Goal: Information Seeking & Learning: Find specific page/section

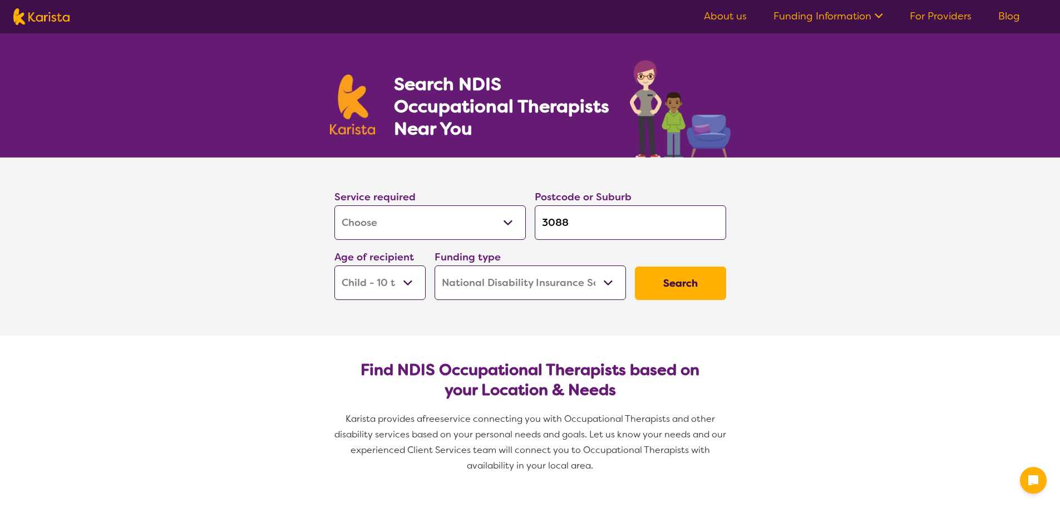
select select "[MEDICAL_DATA]"
select select "CH"
select select "NDIS"
select select "[MEDICAL_DATA]"
select select "CH"
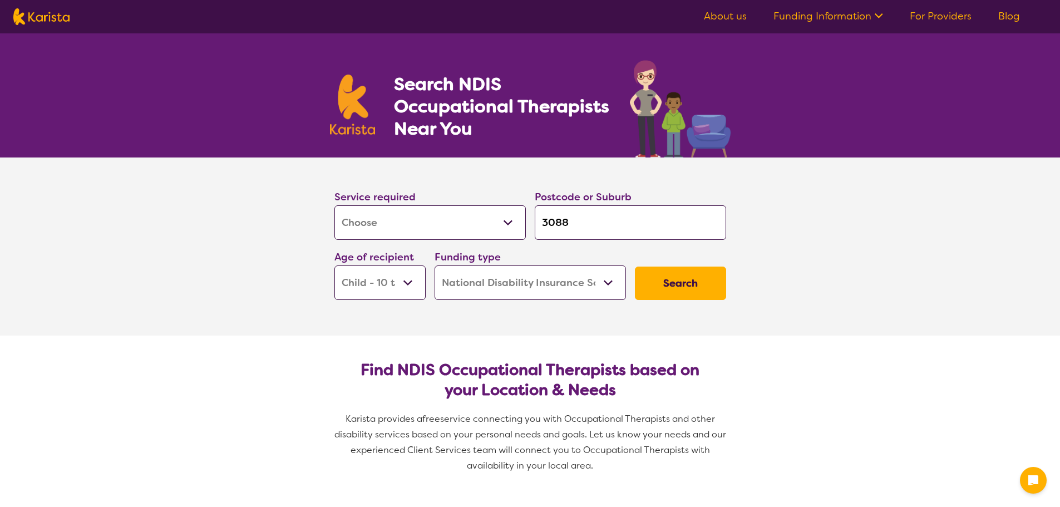
select select "NDIS"
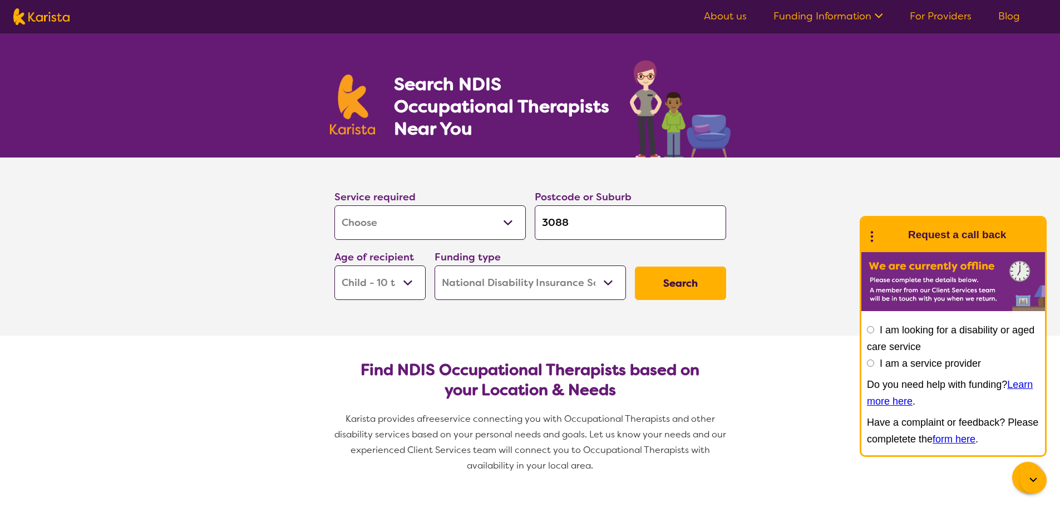
click at [366, 285] on select "Early Childhood - 0 to 9 Child - 10 to 11 Adolescent - 12 to 17 Adult - 18 to 6…" at bounding box center [379, 282] width 91 height 35
select select "EC"
click at [334, 265] on select "Early Childhood - 0 to 9 Child - 10 to 11 Adolescent - 12 to 17 Adult - 18 to 6…" at bounding box center [379, 282] width 91 height 35
select select "EC"
click at [385, 288] on select "Early Childhood - 0 to 9 Child - 10 to 11 Adolescent - 12 to 17 Adult - 18 to 6…" at bounding box center [379, 282] width 91 height 35
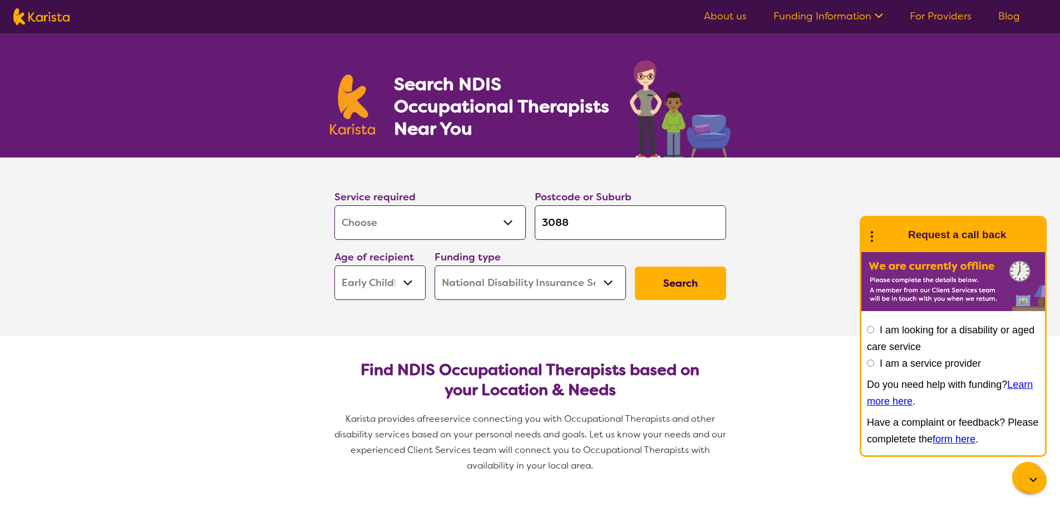
select select "CH"
click at [334, 265] on select "Early Childhood - 0 to 9 Child - 10 to 11 Adolescent - 12 to 17 Adult - 18 to 6…" at bounding box center [379, 282] width 91 height 35
select select "CH"
click at [696, 280] on button "Search" at bounding box center [680, 283] width 91 height 33
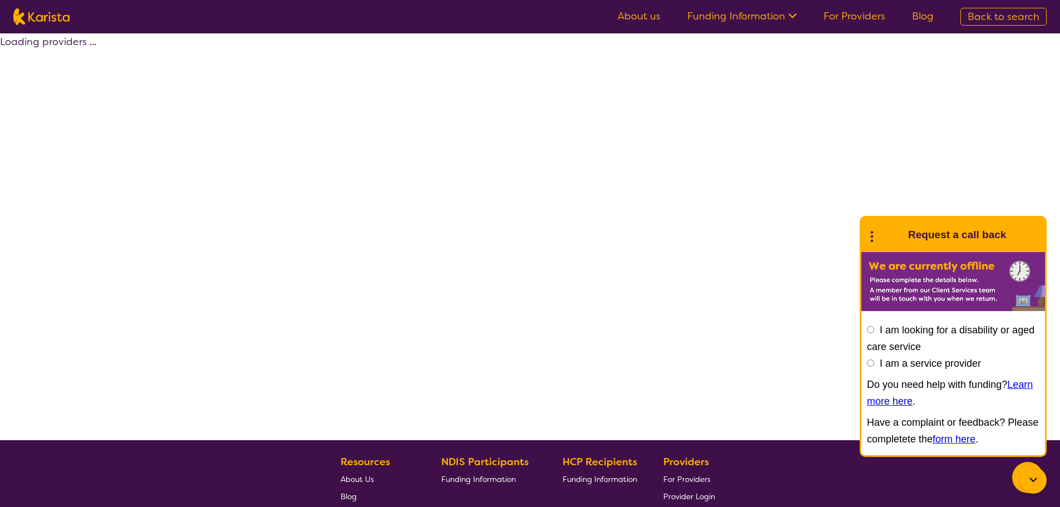
select select "by_score"
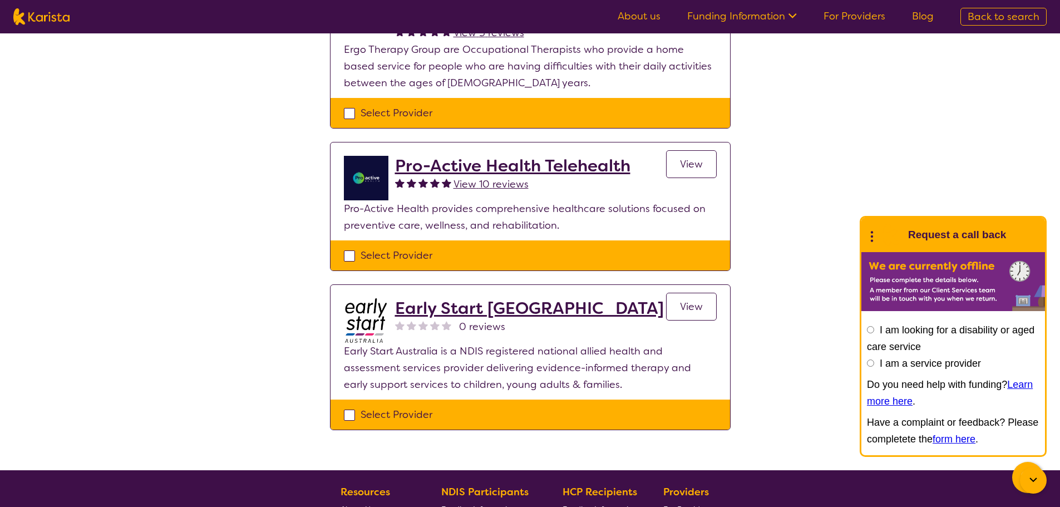
scroll to position [835, 0]
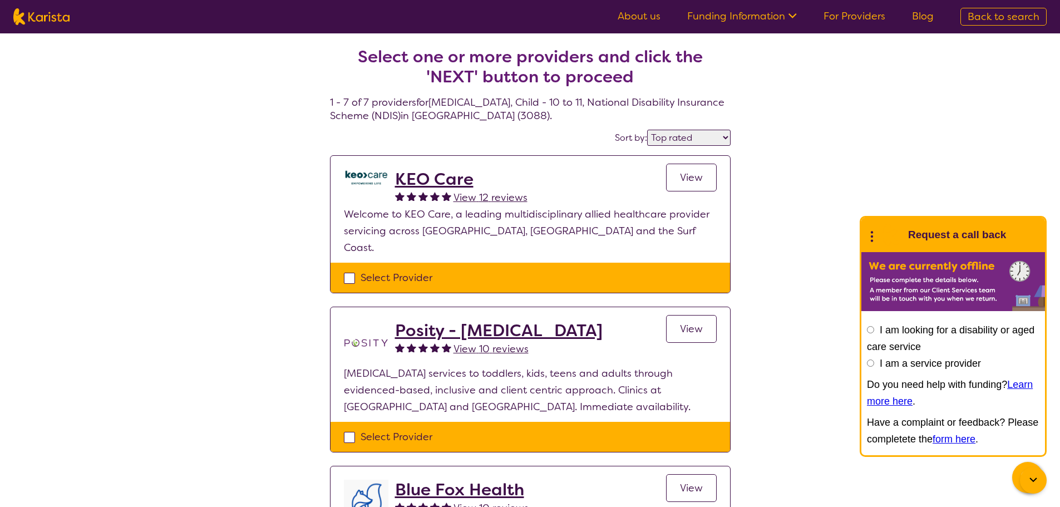
select select "[MEDICAL_DATA]"
select select "CH"
select select "NDIS"
select select "[MEDICAL_DATA]"
select select "CH"
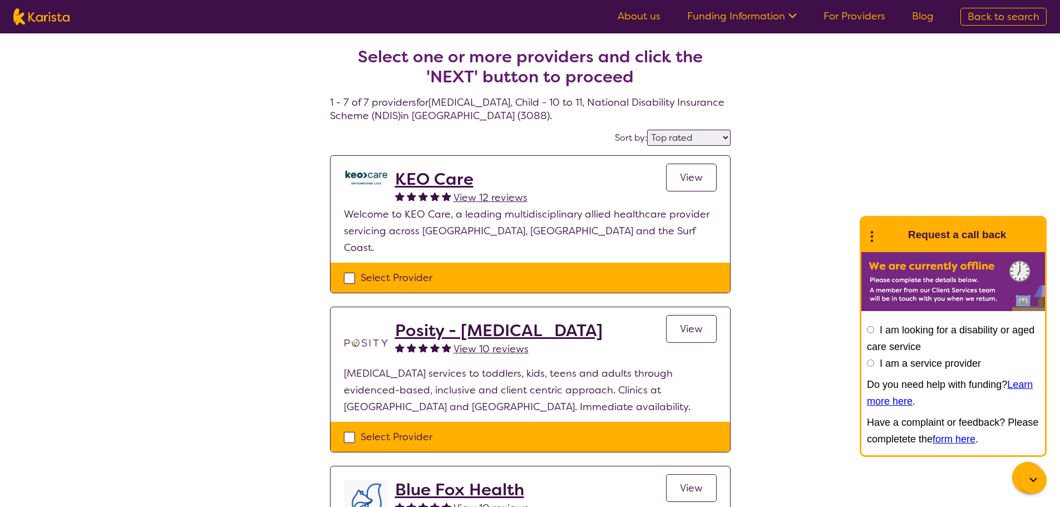
select select "NDIS"
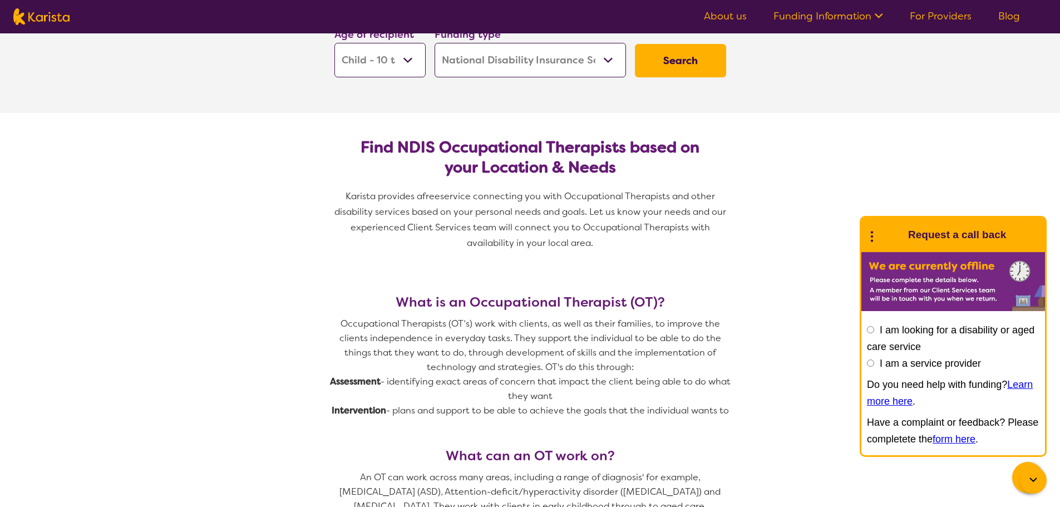
scroll to position [501, 0]
